Goal: Task Accomplishment & Management: Manage account settings

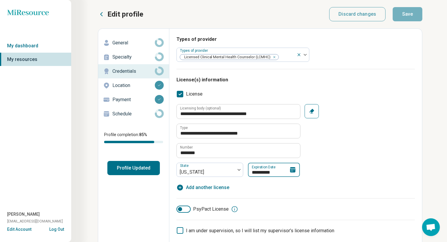
click at [257, 169] on input "**********" at bounding box center [274, 170] width 52 height 14
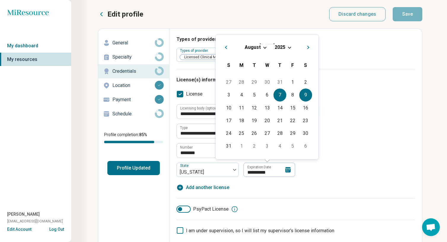
click at [304, 95] on div "9" at bounding box center [305, 95] width 13 height 13
type textarea "*"
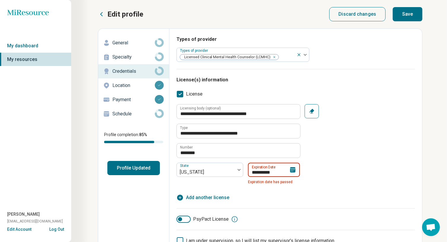
click at [277, 170] on input "**********" at bounding box center [274, 170] width 52 height 14
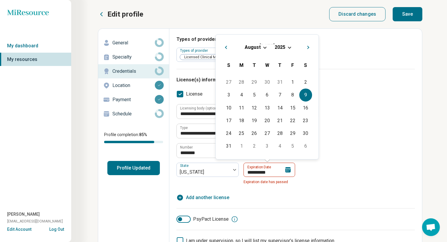
click at [289, 48] on div "[DATE]" at bounding box center [266, 47] width 93 height 6
click at [288, 47] on span "Choose Date" at bounding box center [288, 46] width 3 height 3
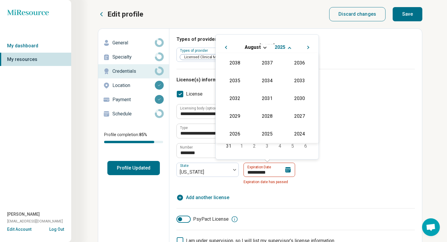
scroll to position [72, 0]
click at [230, 133] on div "2026" at bounding box center [234, 133] width 29 height 11
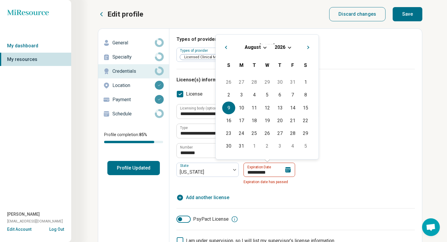
click at [226, 111] on div "9" at bounding box center [228, 108] width 13 height 13
type input "**********"
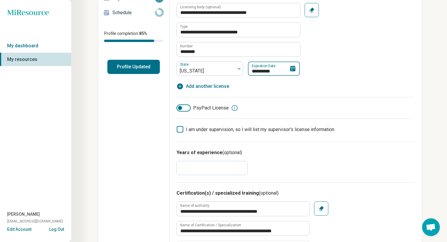
scroll to position [0, 0]
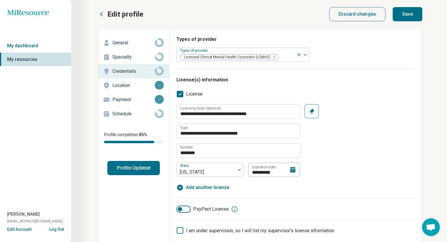
click at [409, 16] on button "Save" at bounding box center [407, 14] width 30 height 14
click at [121, 102] on p "Payment" at bounding box center [133, 99] width 42 height 7
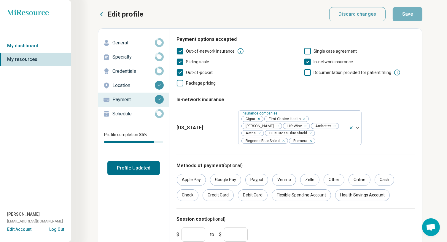
click at [130, 69] on p "Credentials" at bounding box center [133, 71] width 42 height 7
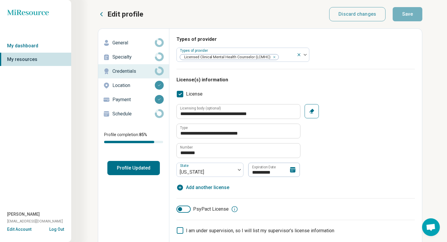
click at [133, 171] on button "Profile Updated" at bounding box center [133, 168] width 52 height 14
type textarea "*"
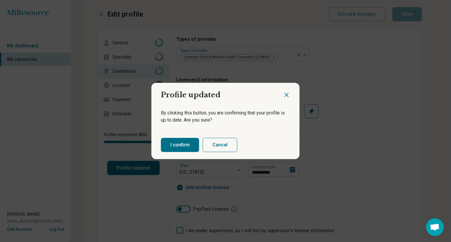
click at [185, 145] on button "I confirm" at bounding box center [180, 145] width 38 height 14
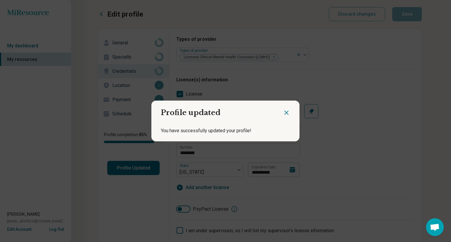
click at [285, 112] on icon "Close dialog" at bounding box center [287, 113] width 4 height 4
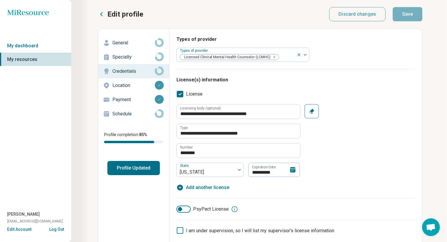
click at [123, 14] on p "Edit profile" at bounding box center [125, 13] width 36 height 9
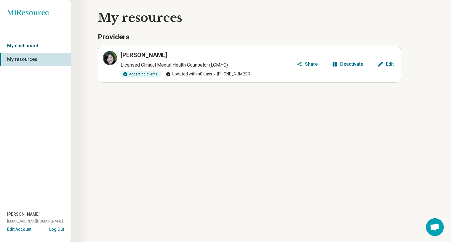
click at [32, 48] on link "My dashboard" at bounding box center [35, 46] width 71 height 14
